Goal: Navigation & Orientation: Find specific page/section

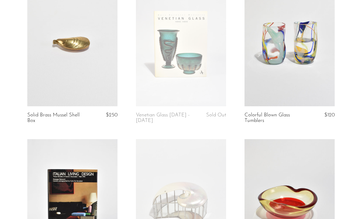
scroll to position [236, 0]
click at [56, 117] on link "Solid Brass Mussel Shell Box" at bounding box center [56, 117] width 59 height 11
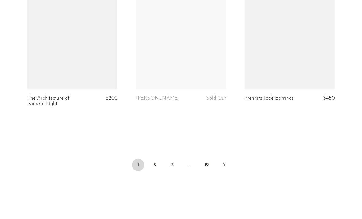
scroll to position [1840, 0]
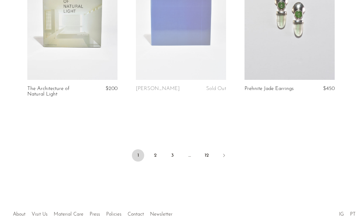
click at [156, 149] on link "2" at bounding box center [155, 155] width 12 height 12
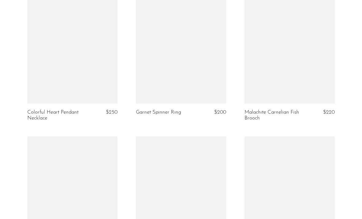
scroll to position [1656, 0]
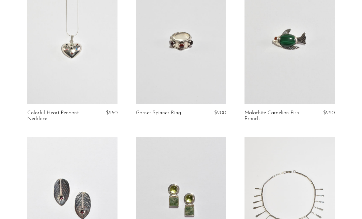
click at [206, 78] on link at bounding box center [181, 41] width 90 height 126
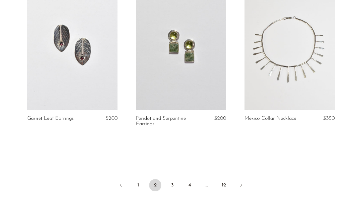
scroll to position [1815, 0]
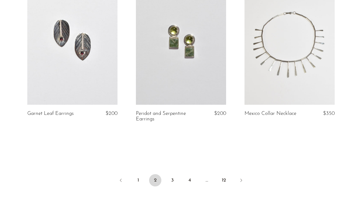
click at [177, 175] on link "3" at bounding box center [172, 180] width 12 height 12
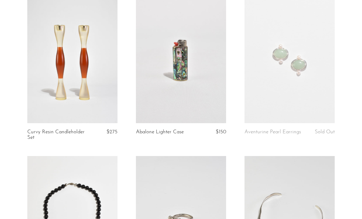
scroll to position [1008, 0]
click at [306, 70] on link at bounding box center [289, 59] width 90 height 126
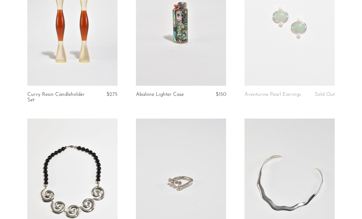
scroll to position [1042, 0]
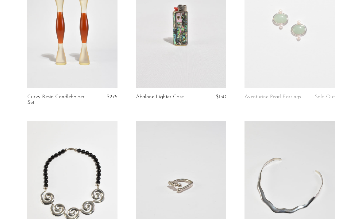
click at [302, 61] on link at bounding box center [289, 25] width 90 height 126
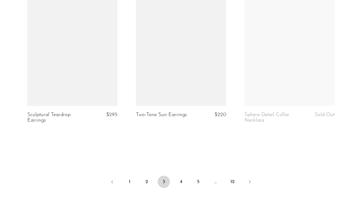
scroll to position [1821, 0]
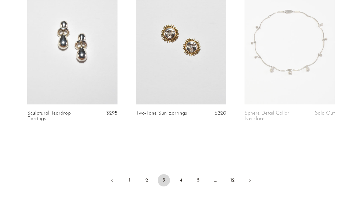
click at [183, 174] on link "4" at bounding box center [181, 180] width 12 height 12
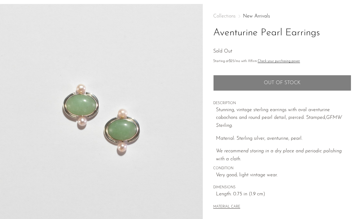
scroll to position [19, 0]
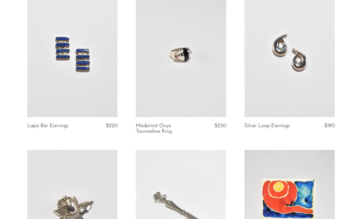
scroll to position [378, 0]
click at [78, 74] on link at bounding box center [72, 53] width 90 height 126
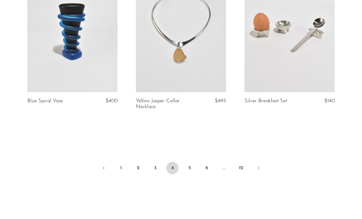
scroll to position [1848, 0]
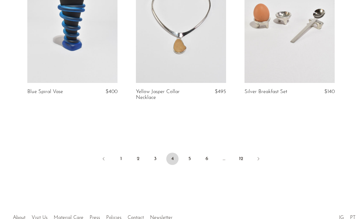
click at [190, 152] on link "5" at bounding box center [189, 158] width 12 height 12
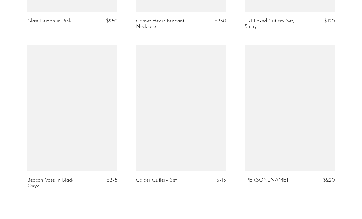
scroll to position [1848, 0]
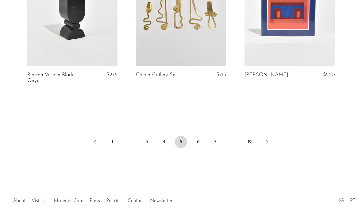
click at [136, 192] on div at bounding box center [180, 193] width 107 height 21
click at [137, 199] on div at bounding box center [180, 193] width 107 height 21
click at [135, 196] on div at bounding box center [180, 193] width 107 height 21
click at [144, 192] on div at bounding box center [180, 193] width 107 height 21
click at [135, 195] on div at bounding box center [180, 193] width 107 height 21
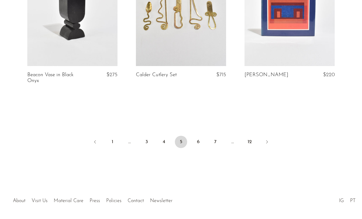
click at [140, 196] on div at bounding box center [180, 193] width 107 height 21
click at [132, 194] on div at bounding box center [180, 193] width 107 height 21
click at [24, 197] on li "About" at bounding box center [19, 201] width 19 height 8
click at [18, 198] on link "About" at bounding box center [19, 200] width 13 height 5
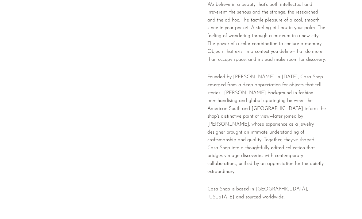
scroll to position [181, 0]
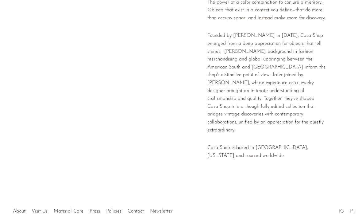
click at [140, 196] on div at bounding box center [180, 204] width 107 height 21
click at [138, 199] on div at bounding box center [180, 204] width 107 height 21
click at [136, 196] on div at bounding box center [180, 204] width 107 height 21
click at [138, 198] on div at bounding box center [180, 204] width 107 height 21
click at [137, 199] on div at bounding box center [180, 204] width 107 height 21
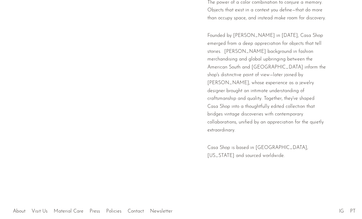
click at [38, 204] on ul "About Visit Us Material Care Press Policies Contact Newsletter" at bounding box center [93, 210] width 166 height 12
click at [47, 208] on link "Visit Us" at bounding box center [40, 210] width 16 height 5
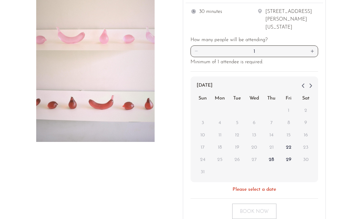
scroll to position [149, 0]
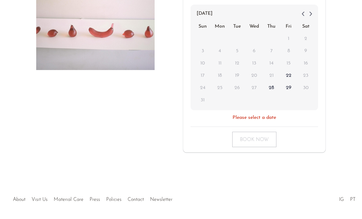
click at [140, 195] on div at bounding box center [180, 192] width 107 height 21
click at [135, 200] on div at bounding box center [180, 192] width 107 height 21
click at [136, 200] on div at bounding box center [180, 192] width 107 height 21
click at [143, 122] on div at bounding box center [95, 23] width 118 height 259
click at [136, 198] on div at bounding box center [180, 192] width 107 height 21
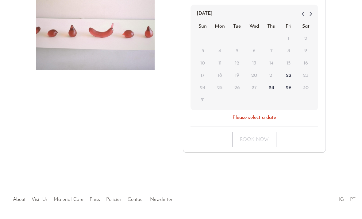
click at [137, 196] on div at bounding box center [180, 192] width 107 height 21
click at [140, 198] on div at bounding box center [180, 192] width 107 height 21
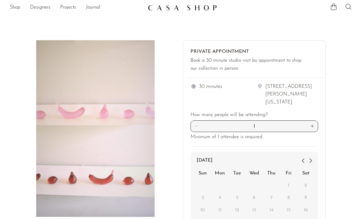
scroll to position [0, 0]
